Goal: Check status: Check status

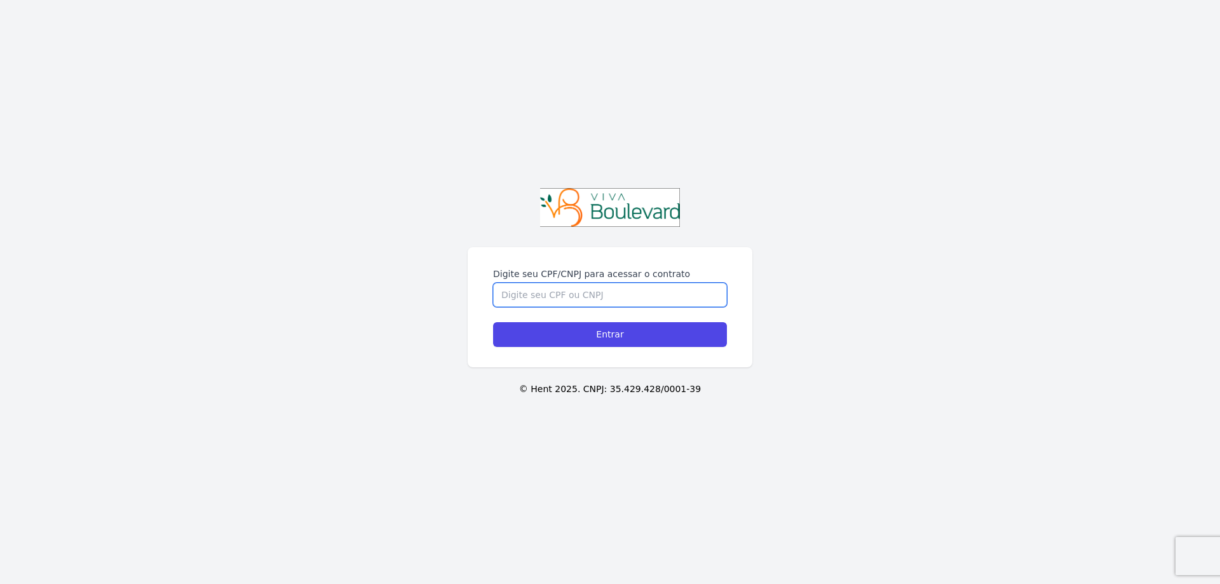
click at [534, 290] on input "Digite seu CPF/CNPJ para acessar o contrato" at bounding box center [610, 295] width 234 height 24
type input "08497814690"
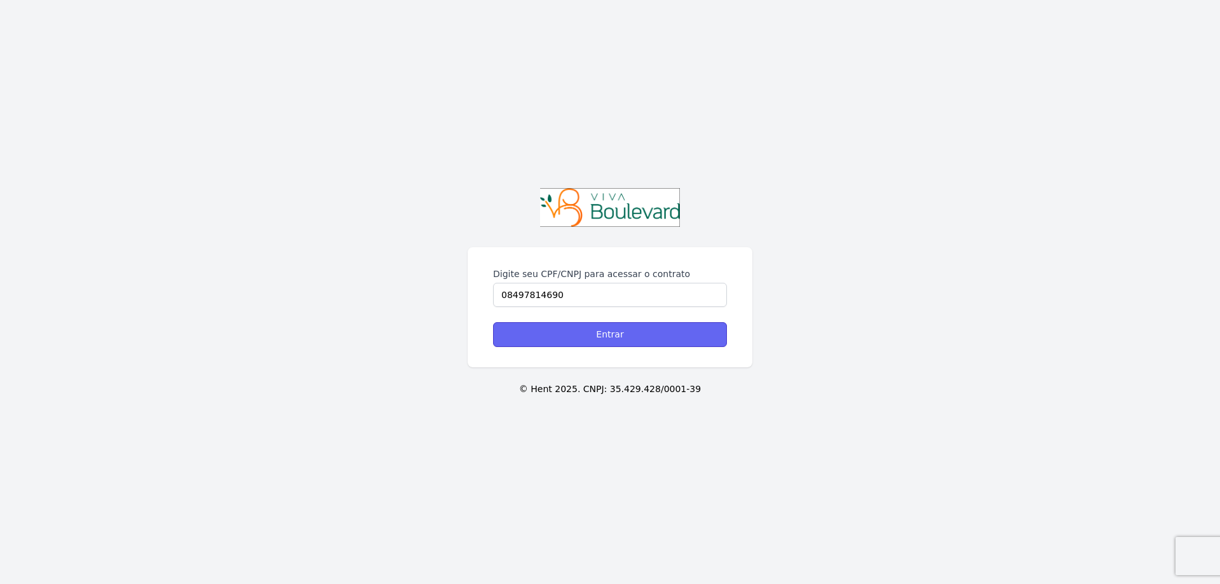
click at [576, 336] on input "Entrar" at bounding box center [610, 334] width 234 height 25
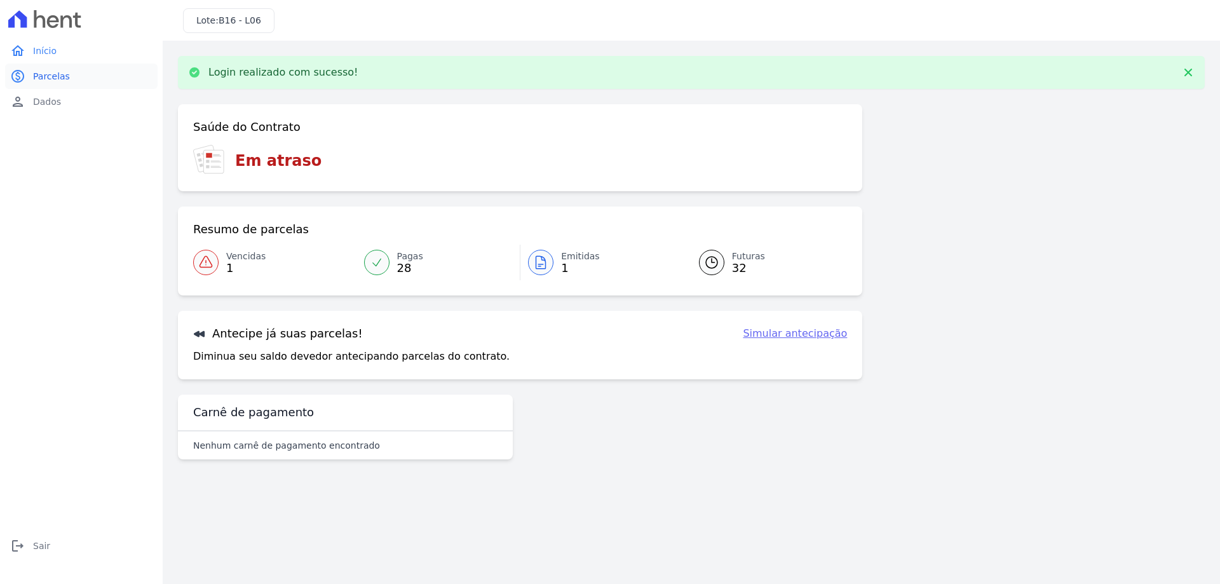
click at [45, 78] on span "Parcelas" at bounding box center [51, 76] width 37 height 13
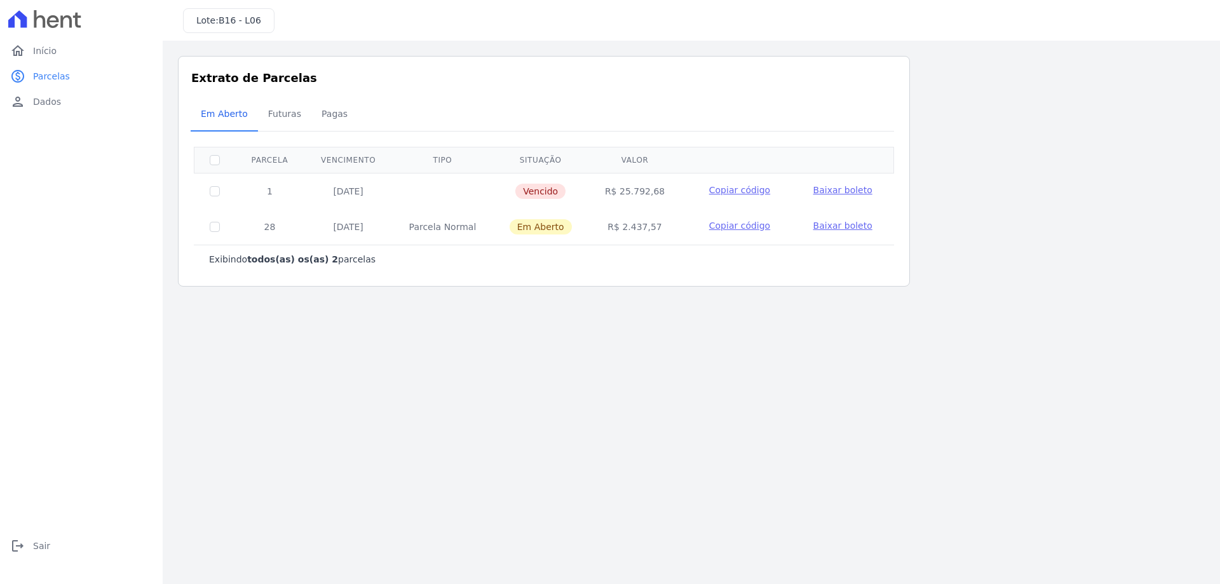
click at [834, 227] on span "Baixar boleto" at bounding box center [842, 225] width 59 height 10
